Goal: Transaction & Acquisition: Purchase product/service

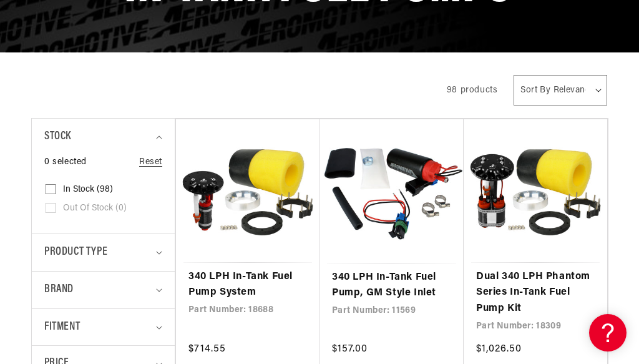
scroll to position [203, 0]
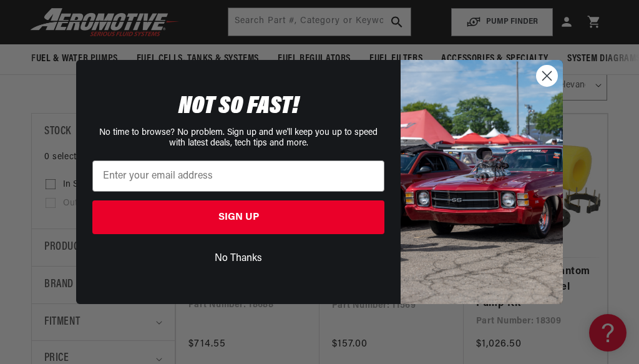
scroll to position [168, 0]
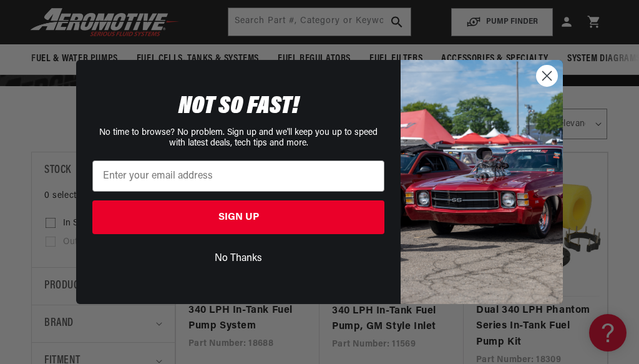
click at [556, 86] on circle "Close dialog" at bounding box center [547, 76] width 21 height 21
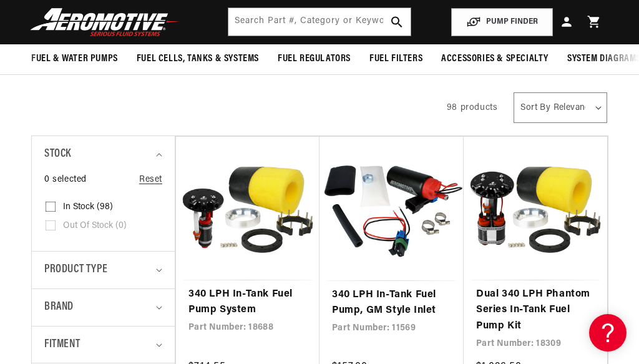
scroll to position [216, 0]
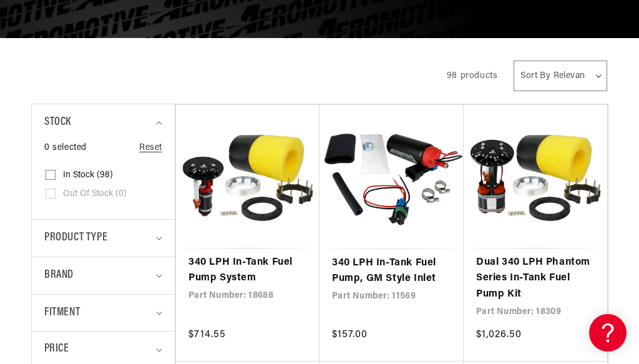
click at [221, 267] on link "340 LPH In-Tank Fuel Pump System" at bounding box center [247, 271] width 119 height 32
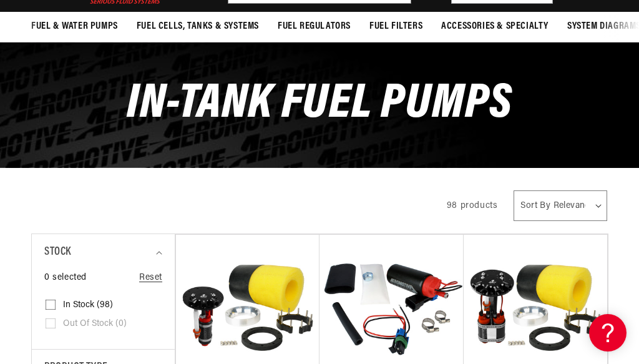
scroll to position [129, 0]
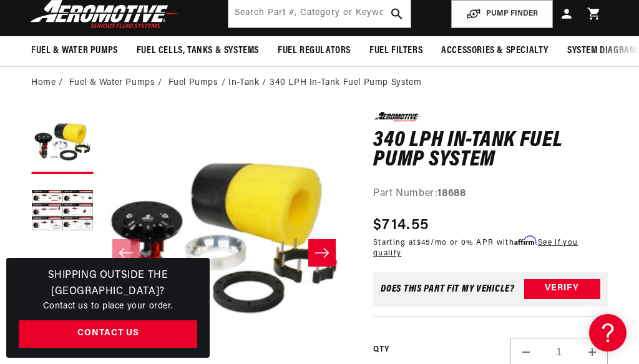
scroll to position [82, 0]
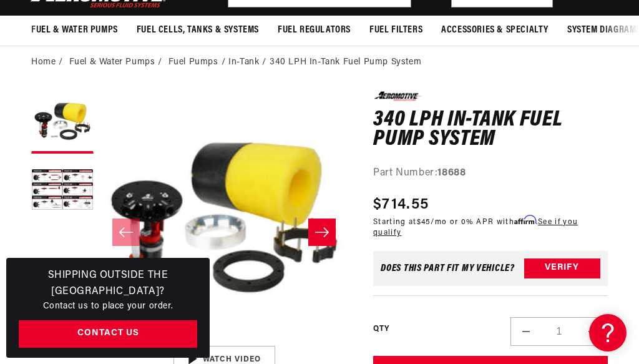
click at [325, 234] on icon "Slide right" at bounding box center [322, 232] width 15 height 12
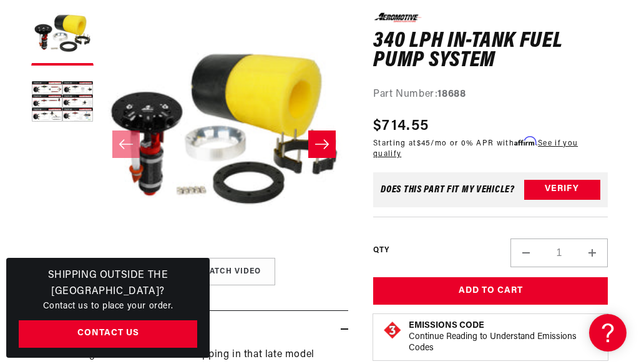
scroll to position [183, 0]
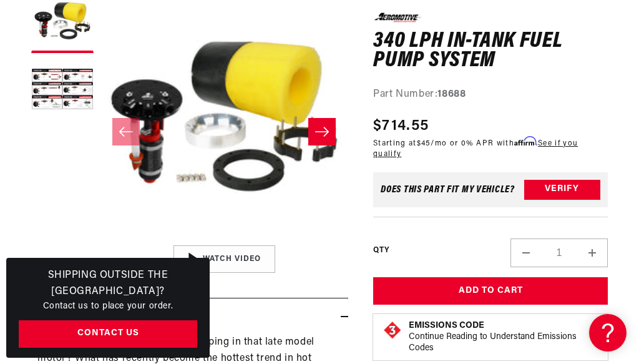
click at [242, 259] on div "01:25" at bounding box center [224, 259] width 189 height 106
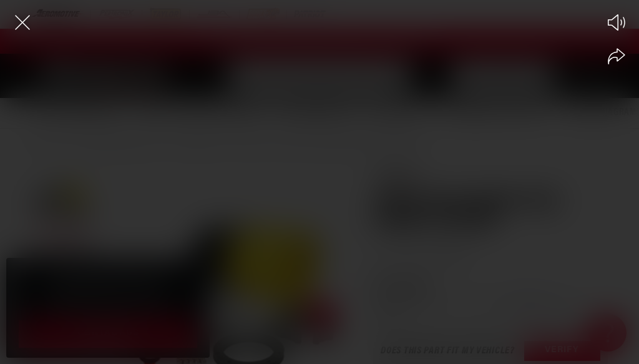
scroll to position [0, 0]
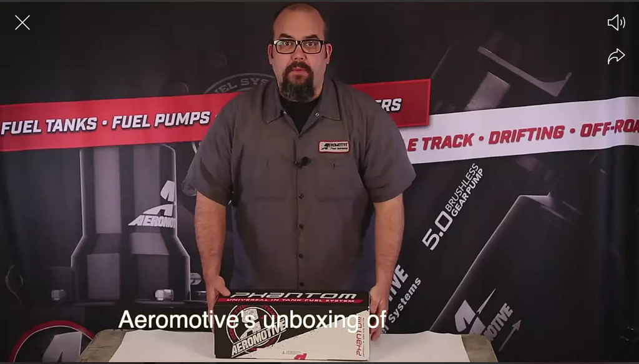
click at [320, 156] on div at bounding box center [319, 204] width 639 height 320
click at [321, 184] on icon at bounding box center [322, 181] width 15 height 17
click at [26, 24] on icon "Close the video player" at bounding box center [22, 22] width 27 height 27
